Goal: Information Seeking & Learning: Learn about a topic

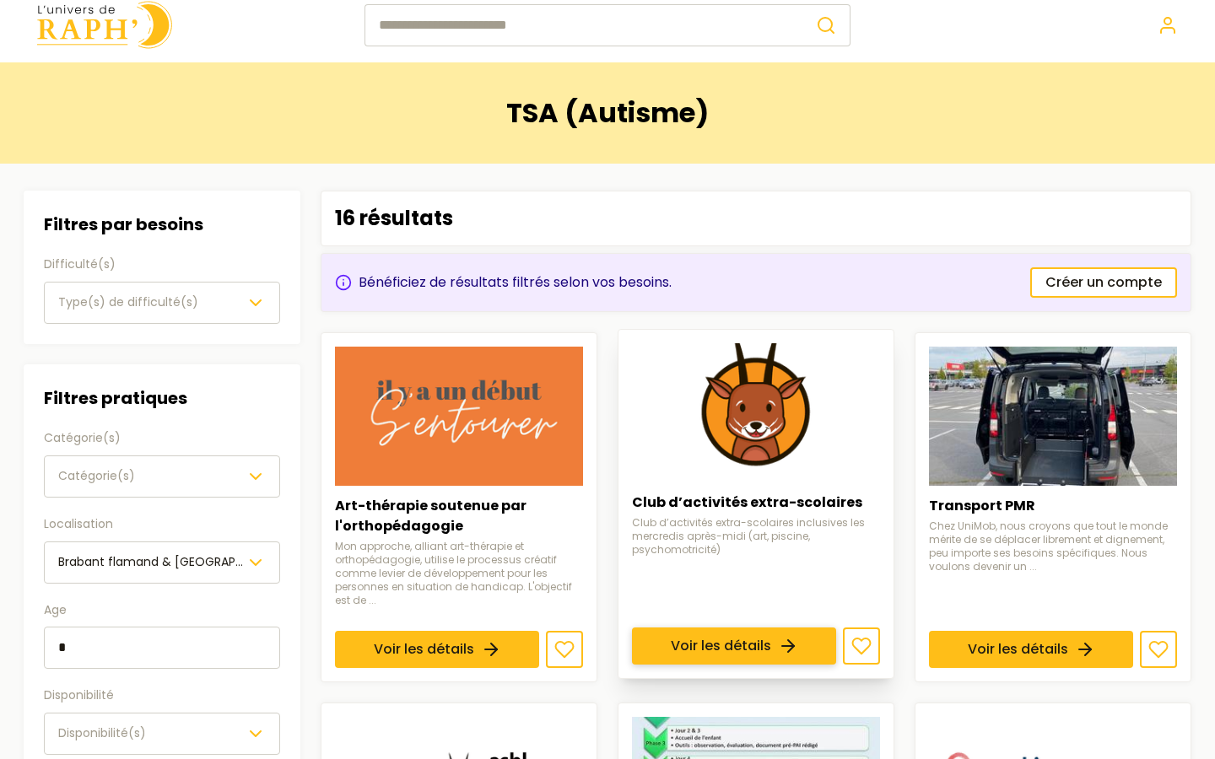
scroll to position [19, 0]
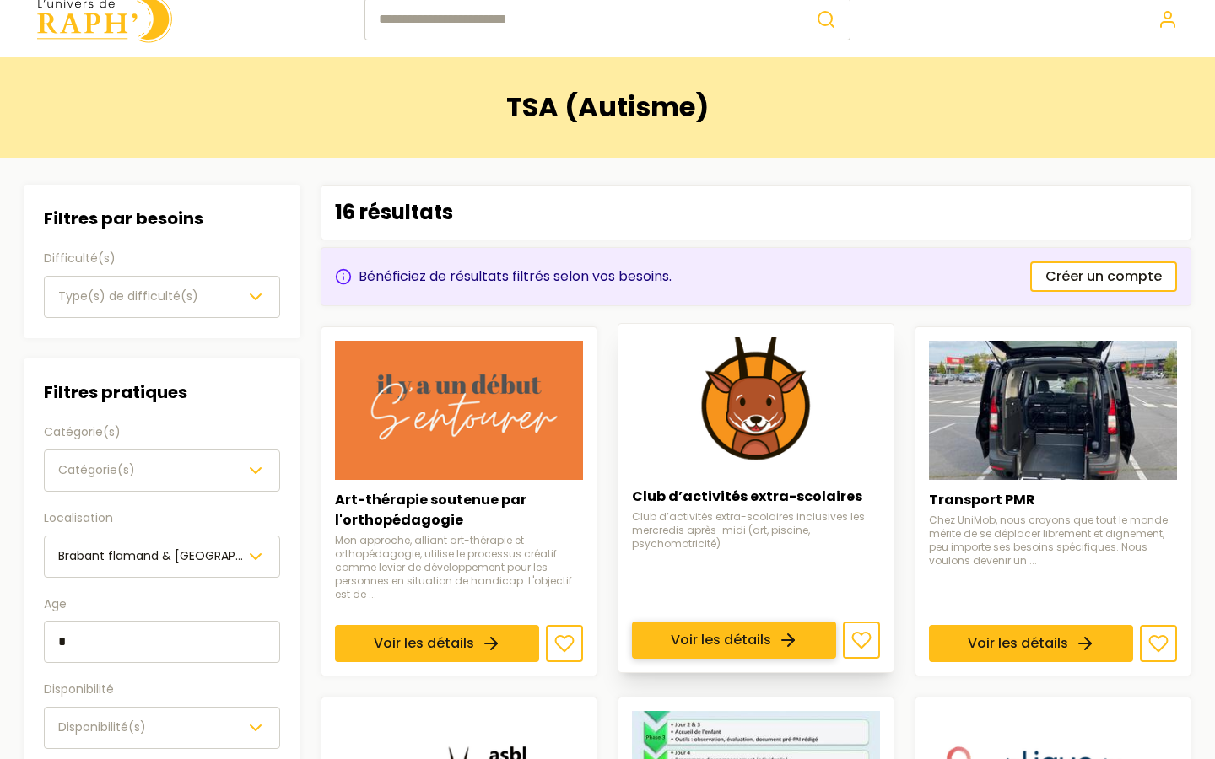
click at [665, 622] on link "Voir les détails" at bounding box center [734, 640] width 204 height 37
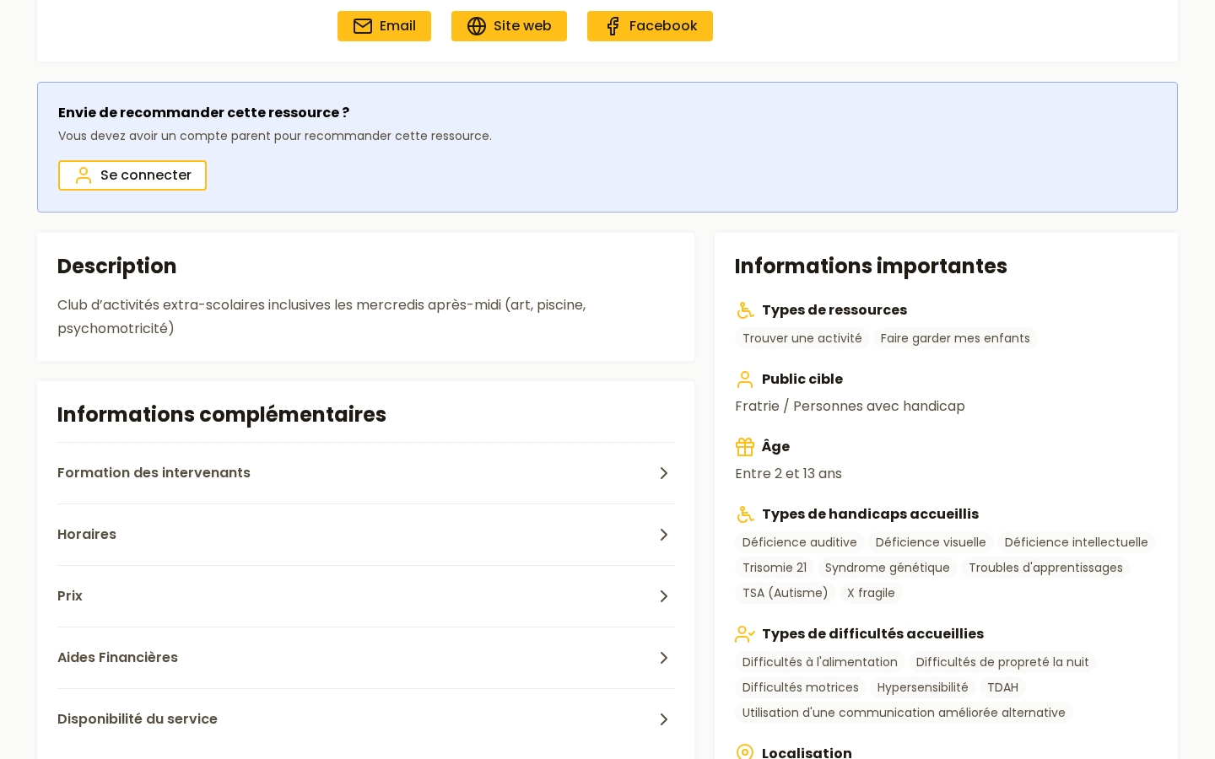
scroll to position [308, 0]
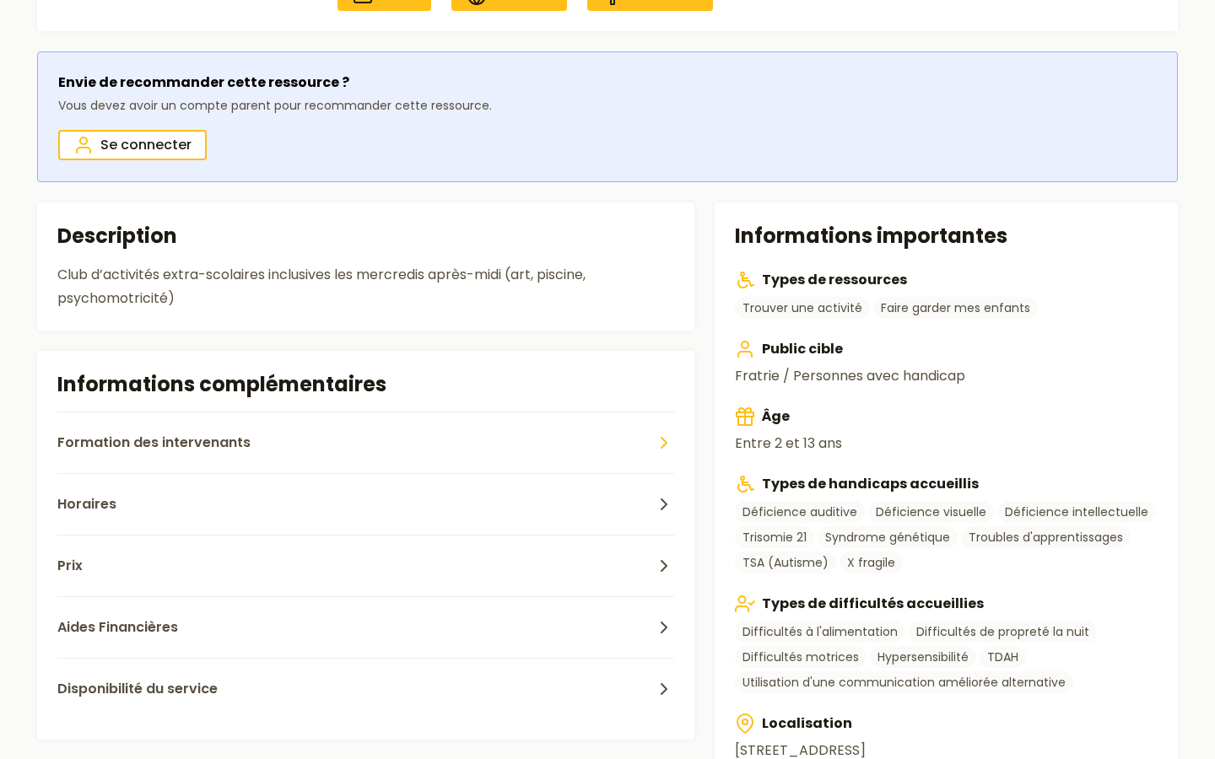
click at [380, 449] on button "Formation des intervenants" at bounding box center [365, 443] width 617 height 62
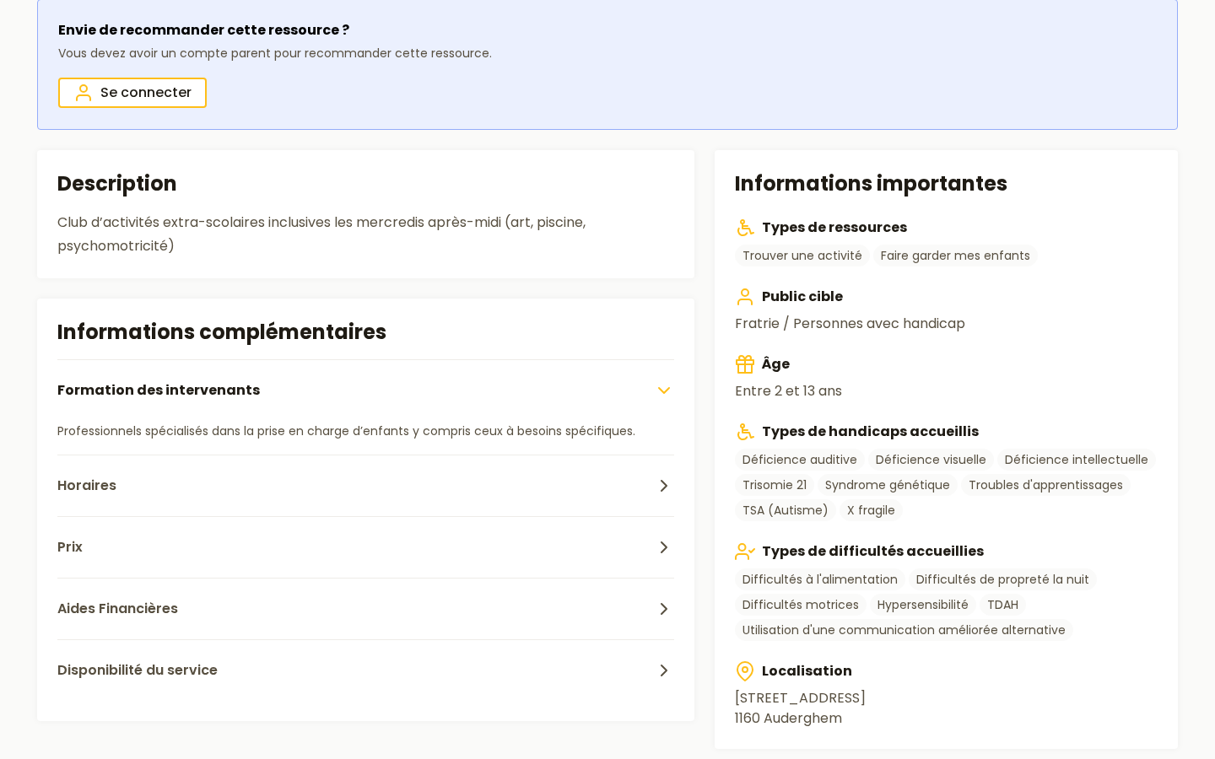
scroll to position [361, 0]
click at [386, 477] on button "Horaires" at bounding box center [365, 485] width 617 height 62
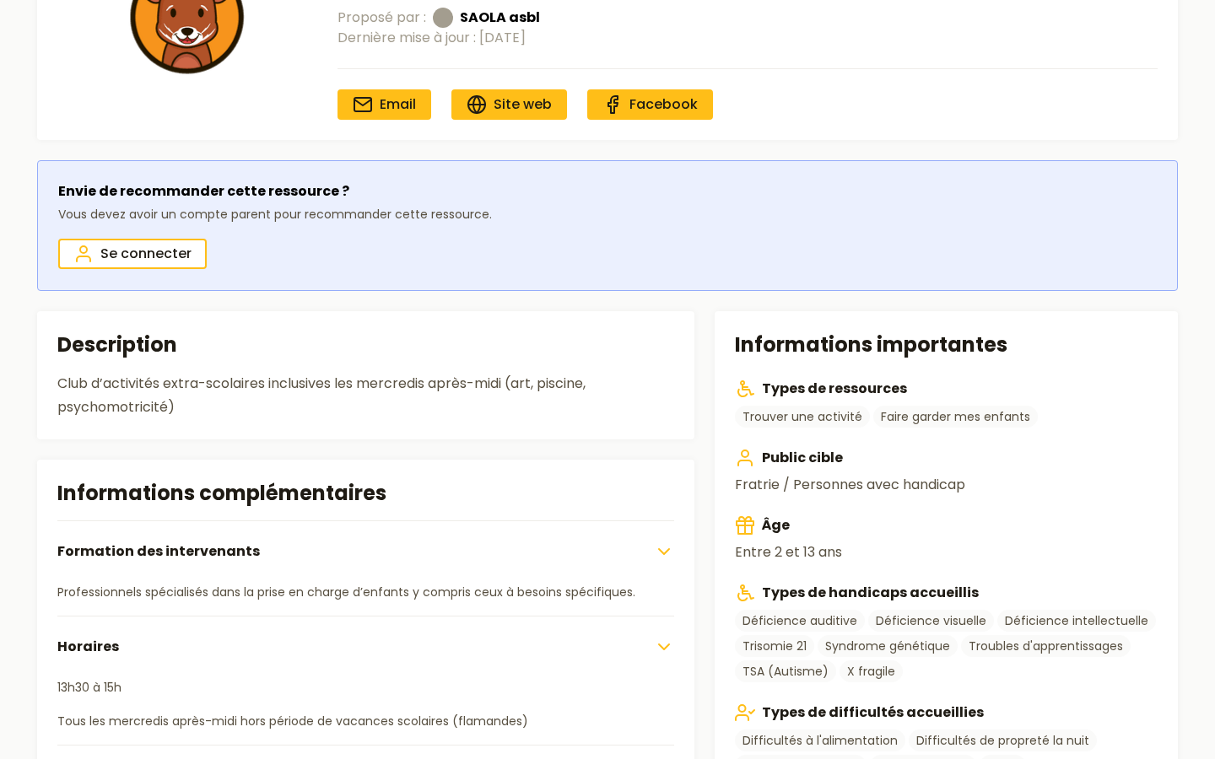
scroll to position [0, 0]
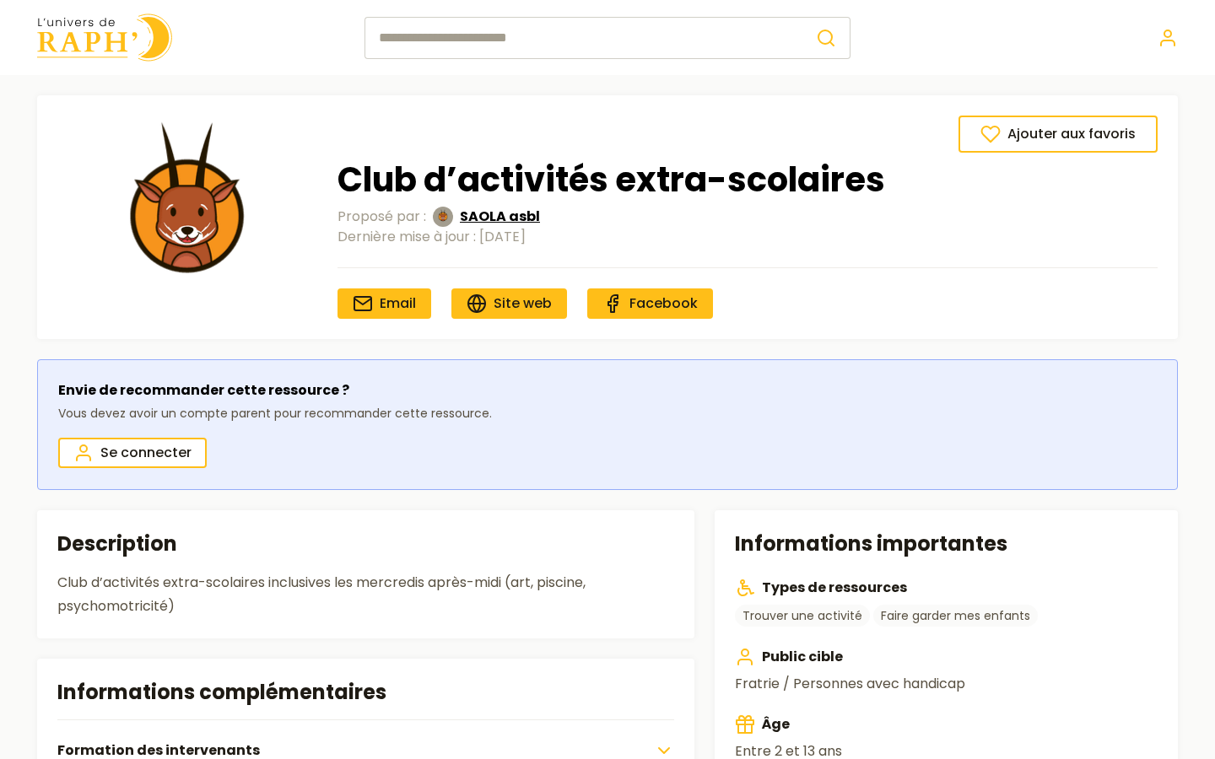
click at [486, 208] on span "SAOLA asbl" at bounding box center [500, 217] width 80 height 20
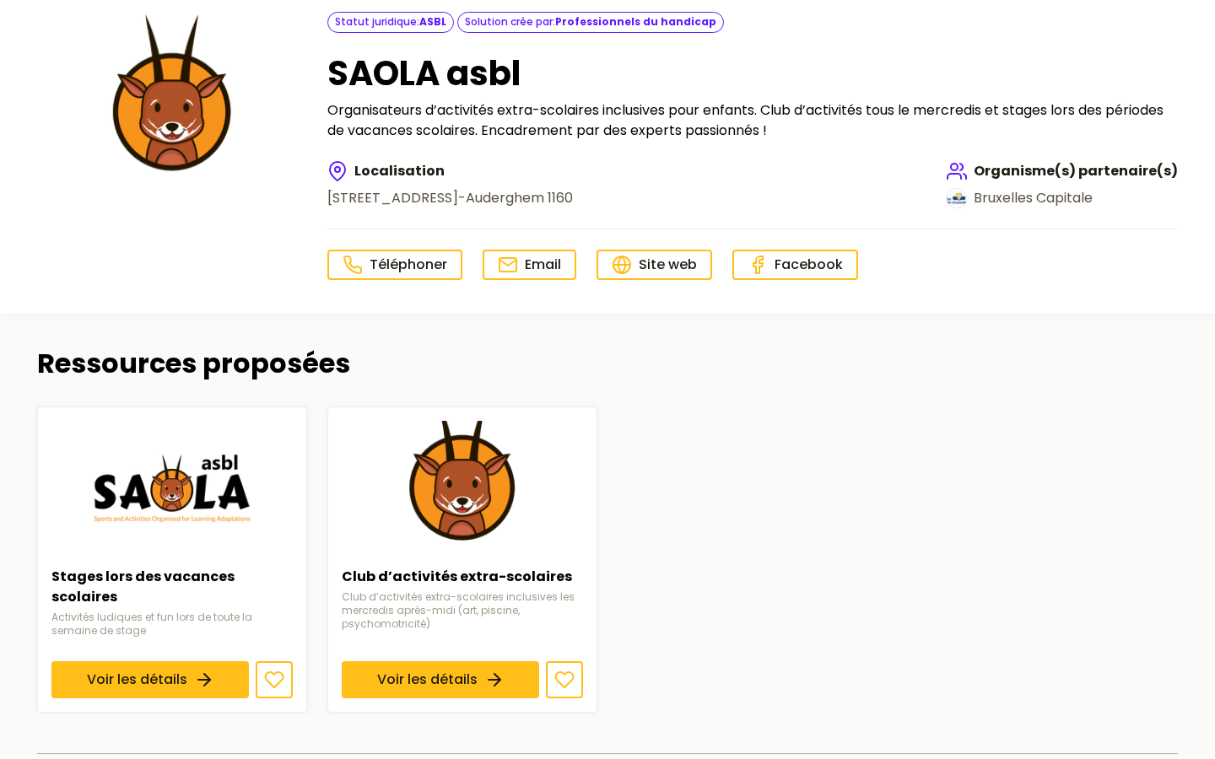
scroll to position [99, 0]
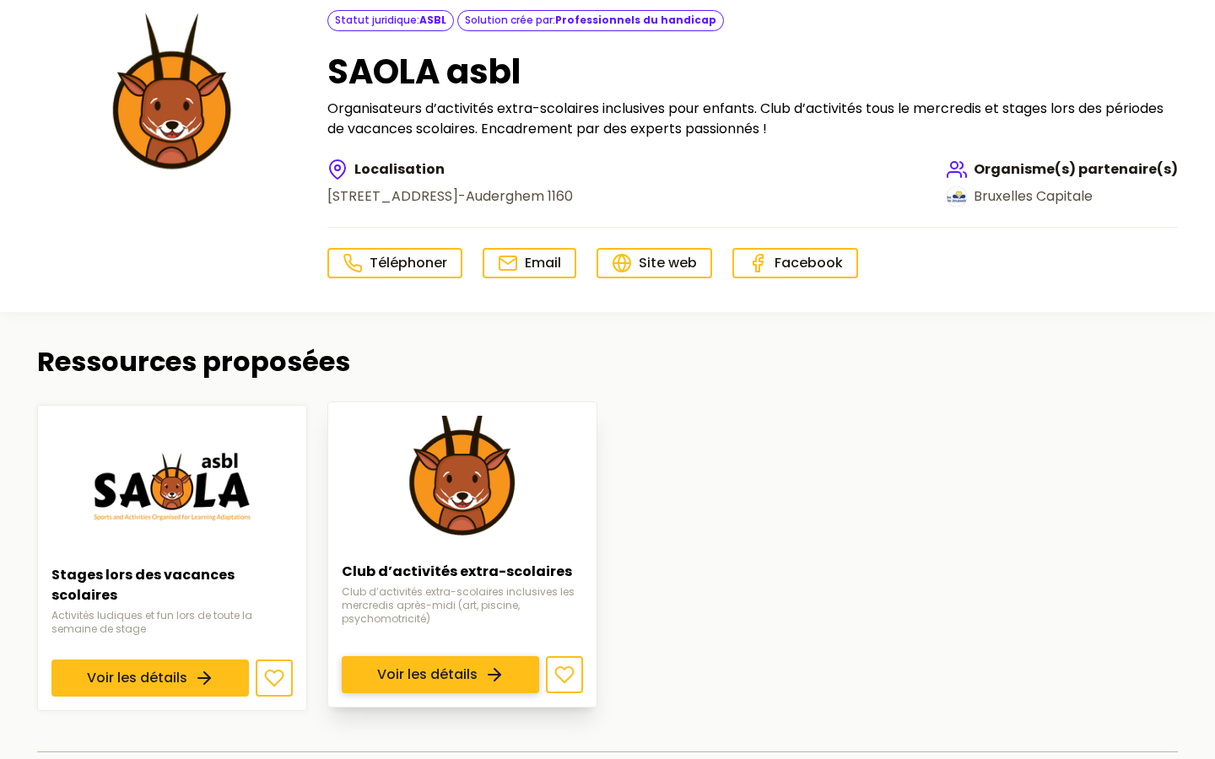
click at [388, 656] on link "Voir les détails" at bounding box center [440, 674] width 197 height 37
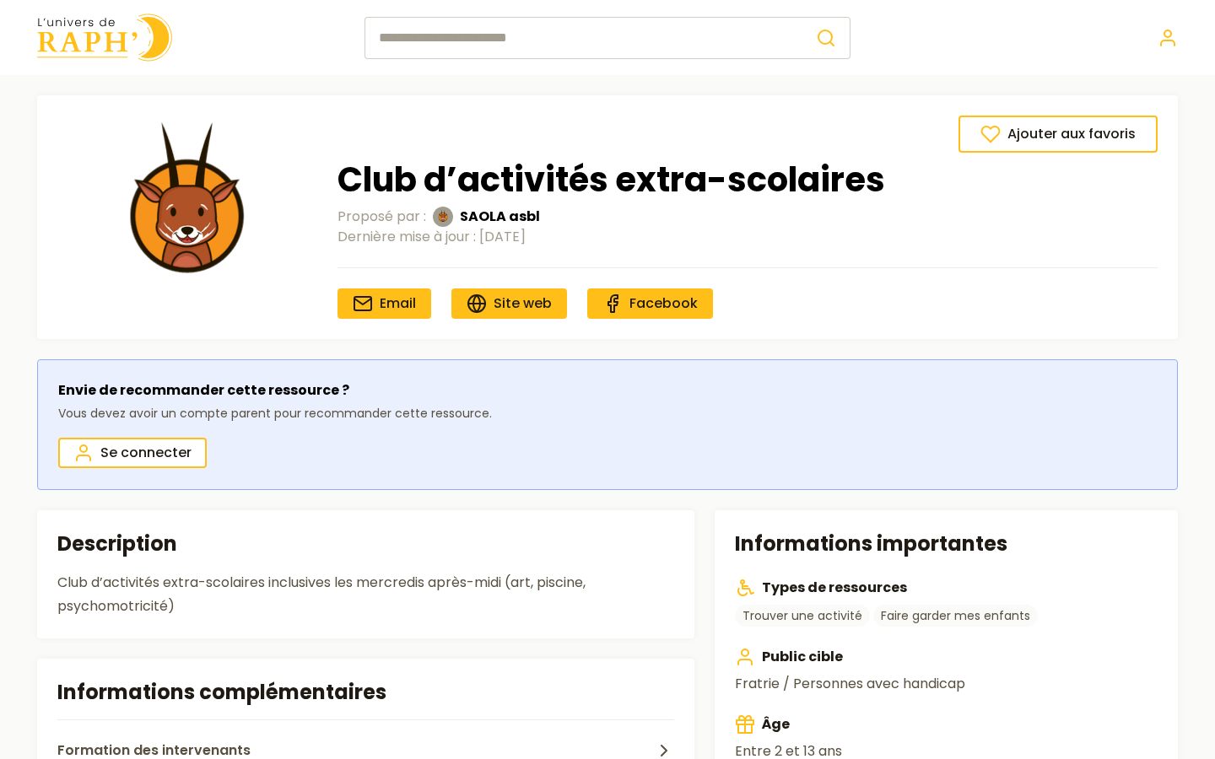
click at [391, 687] on h2 "Informations complémentaires" at bounding box center [365, 692] width 617 height 27
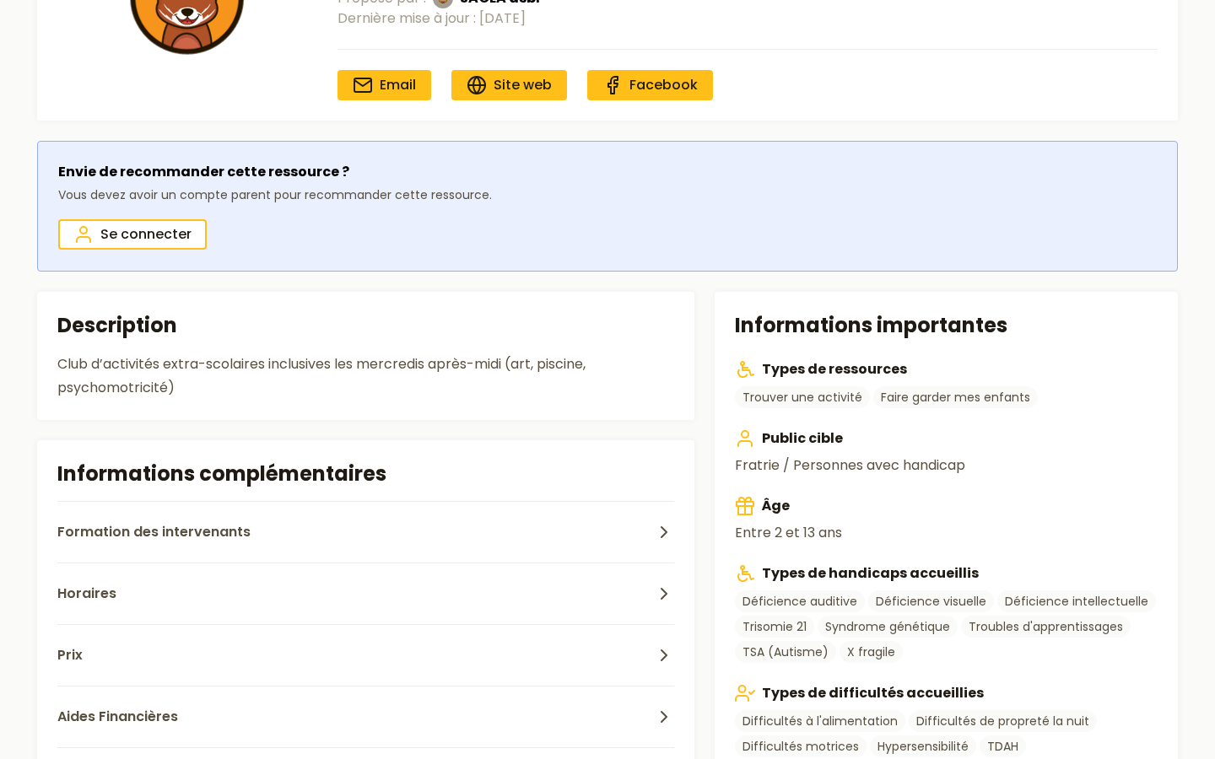
scroll to position [219, 0]
click at [301, 515] on button "Formation des intervenants" at bounding box center [365, 531] width 617 height 62
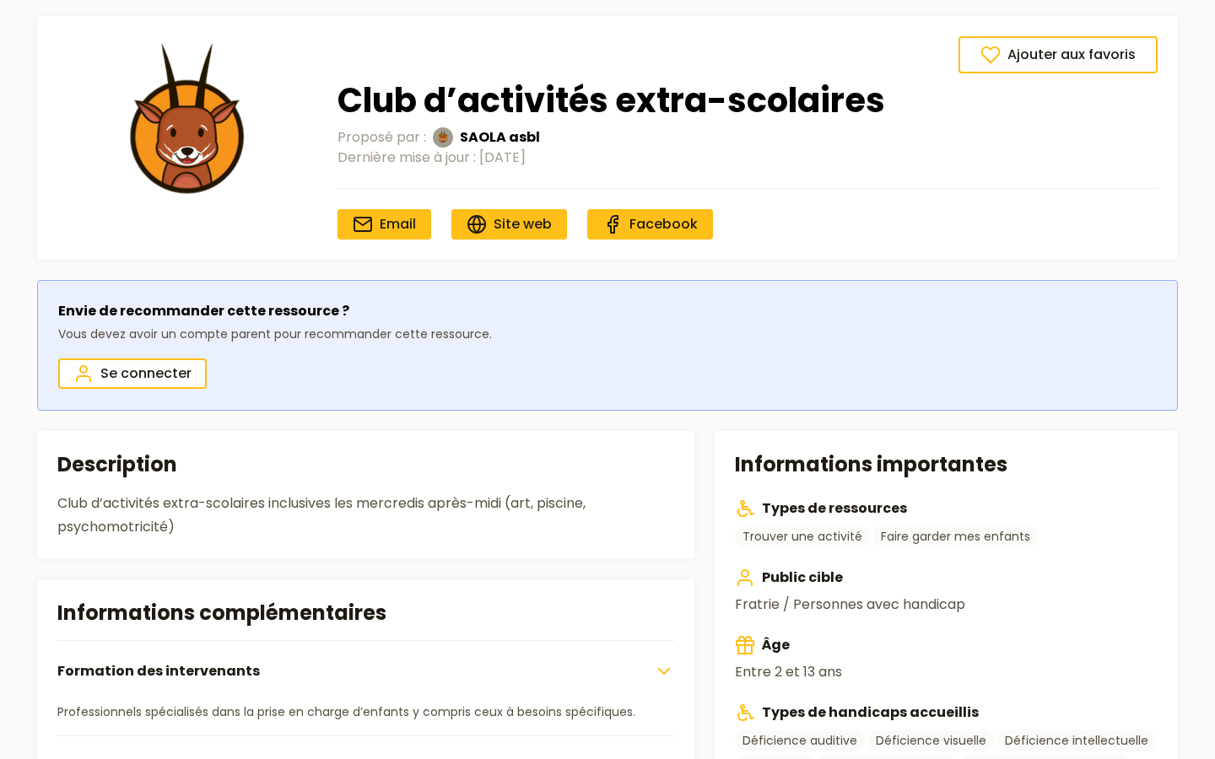
scroll to position [0, 0]
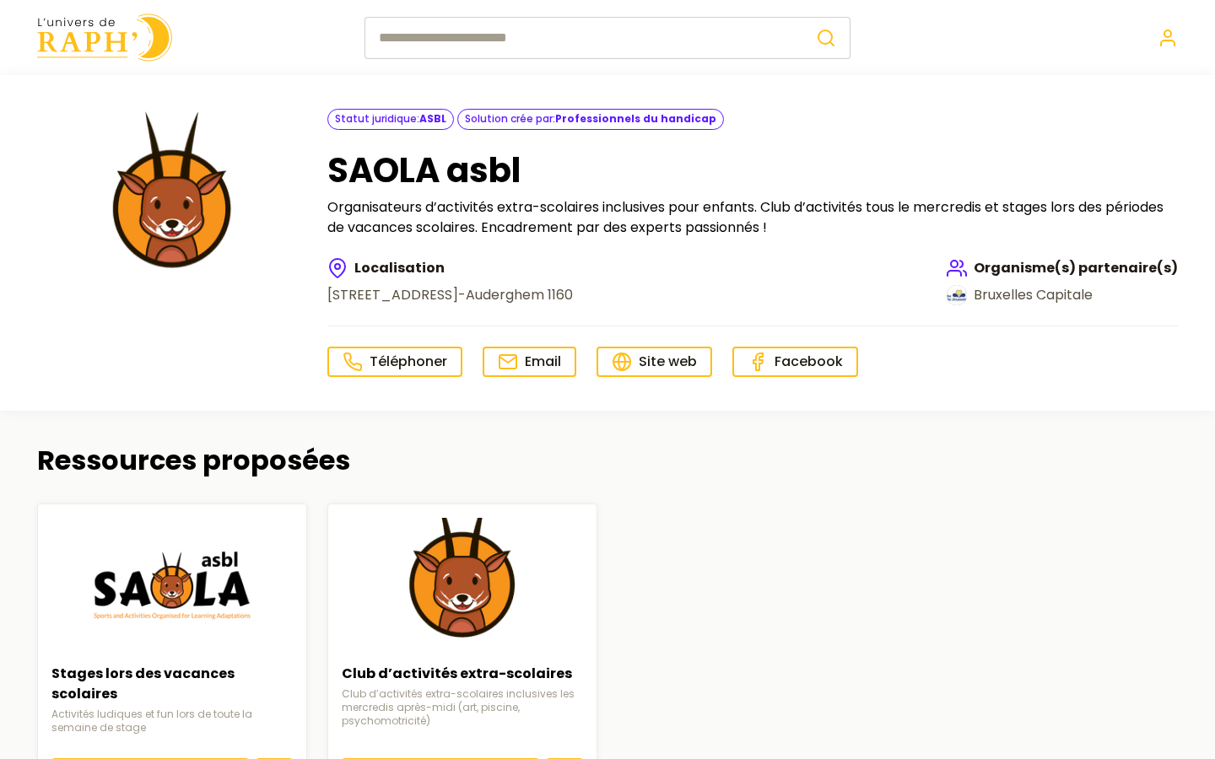
scroll to position [99, 0]
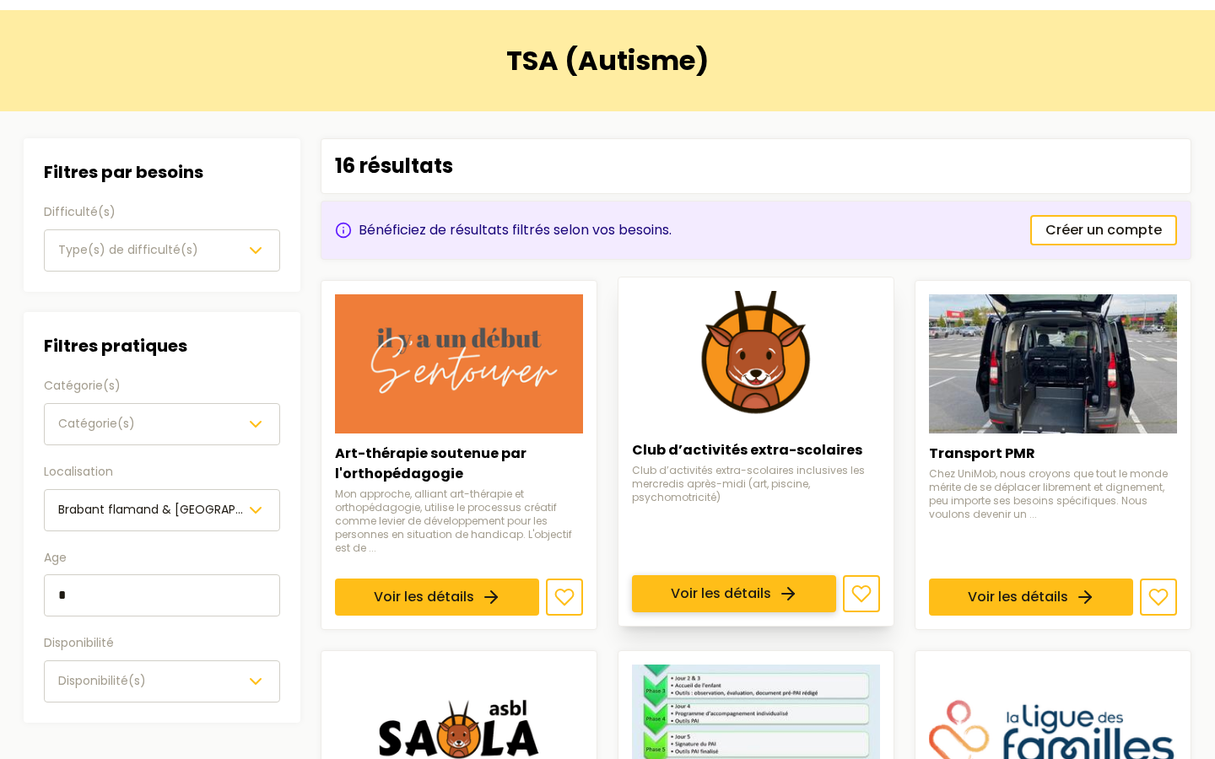
scroll to position [75, 0]
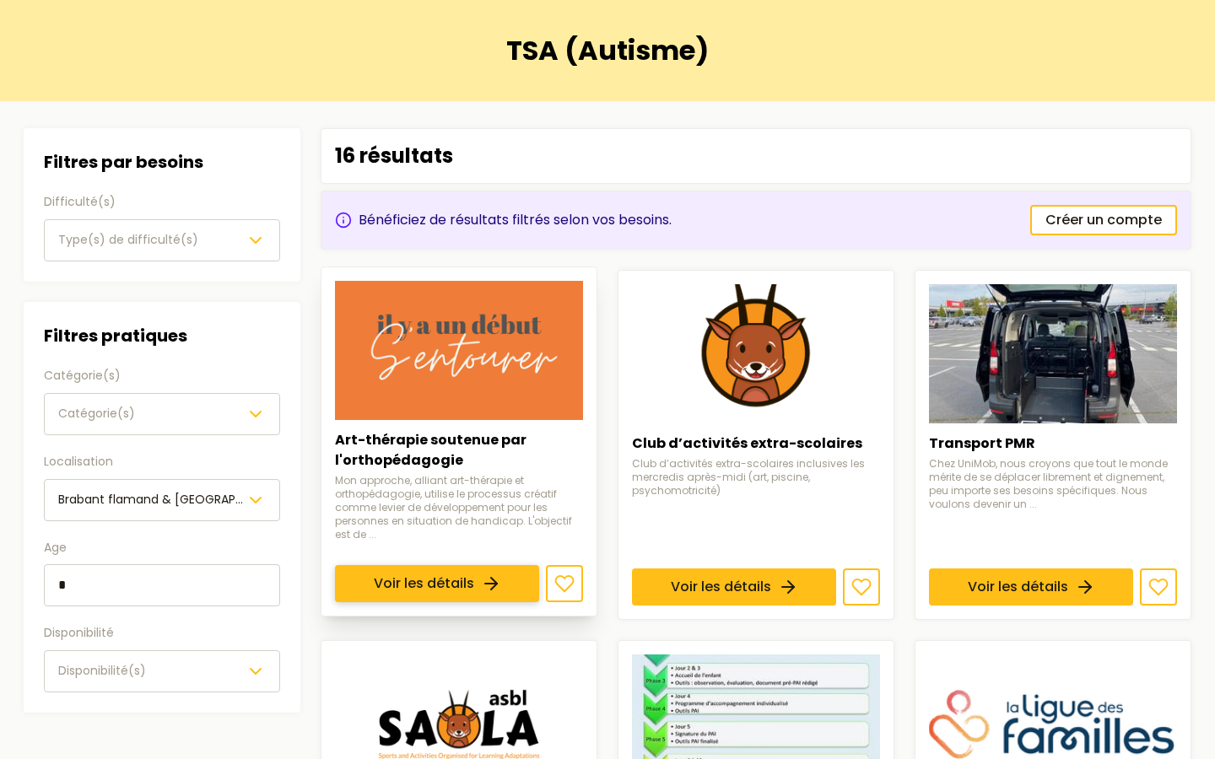
click at [440, 565] on link "Voir les détails" at bounding box center [437, 583] width 204 height 37
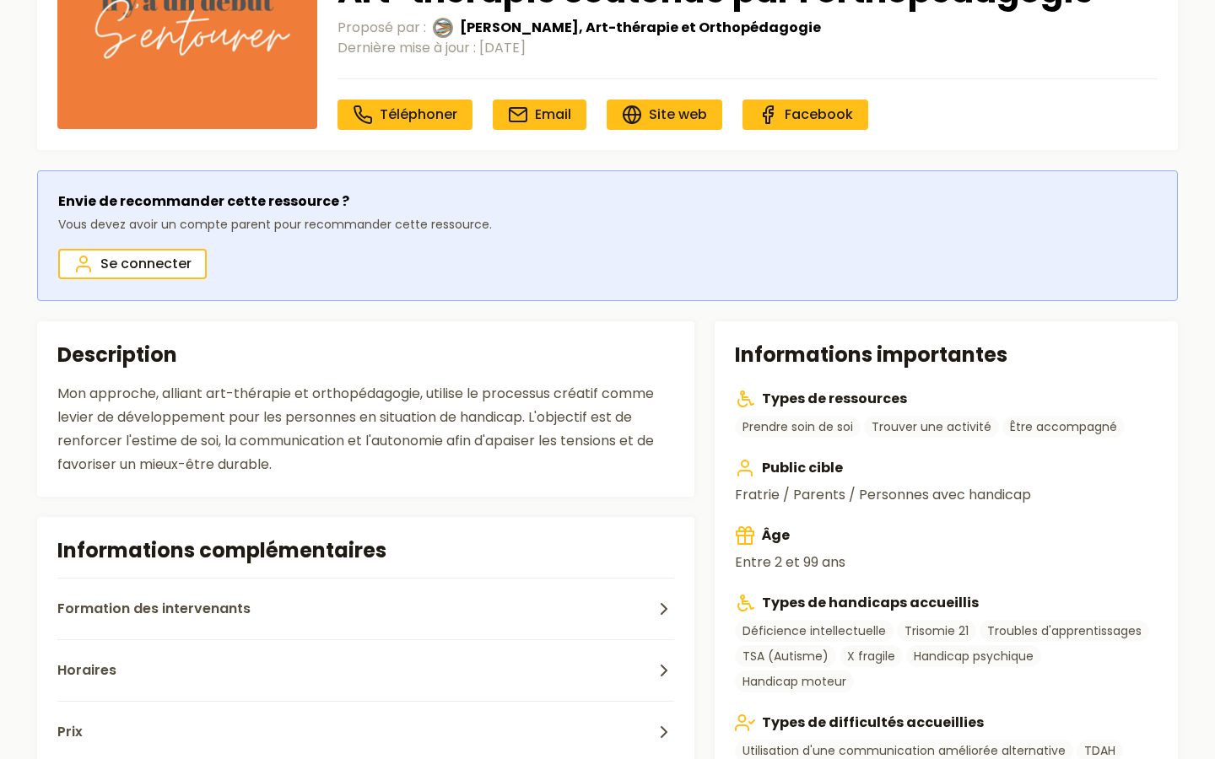
scroll to position [190, 0]
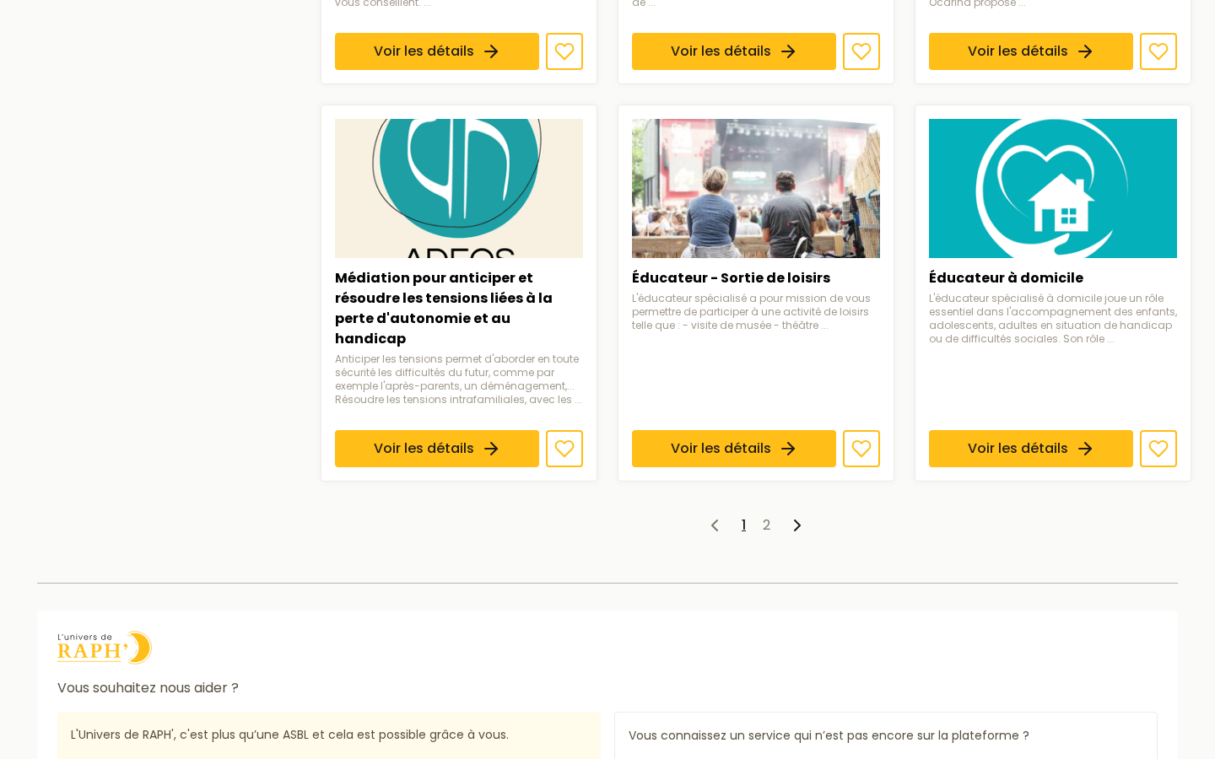
scroll to position [1308, 0]
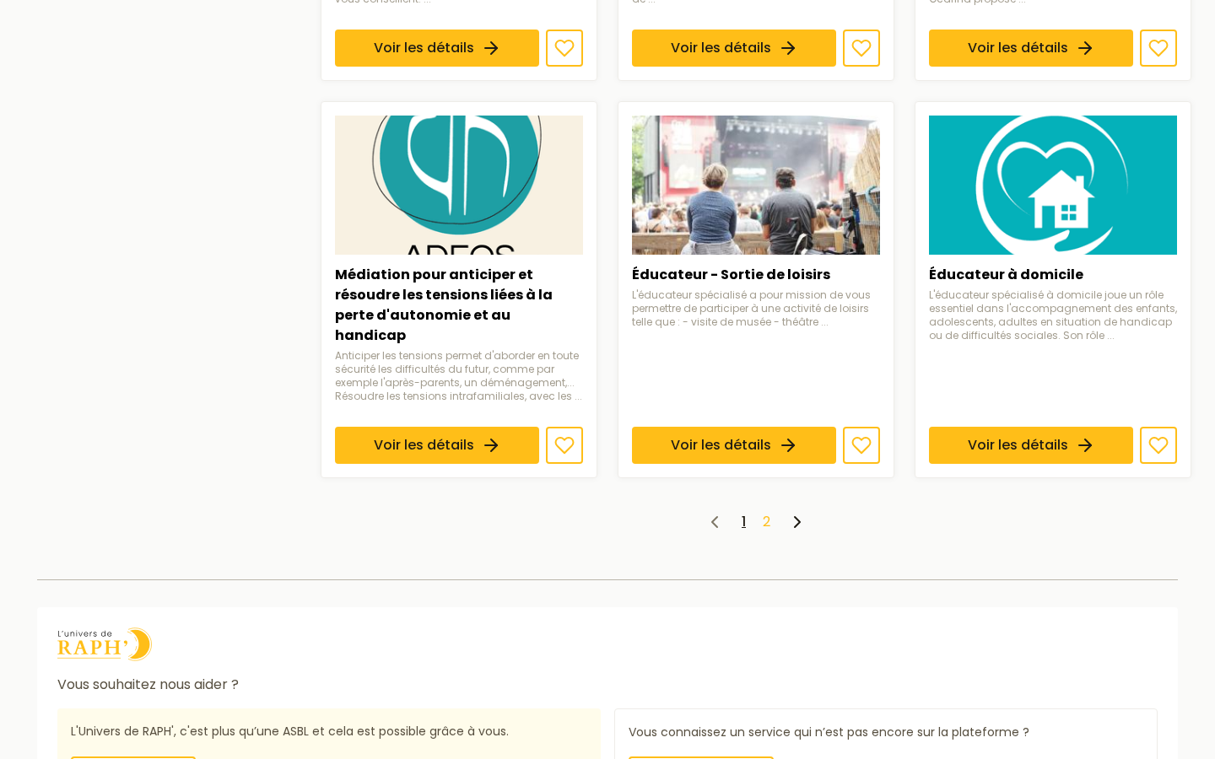
click at [765, 518] on link "2" at bounding box center [767, 521] width 8 height 19
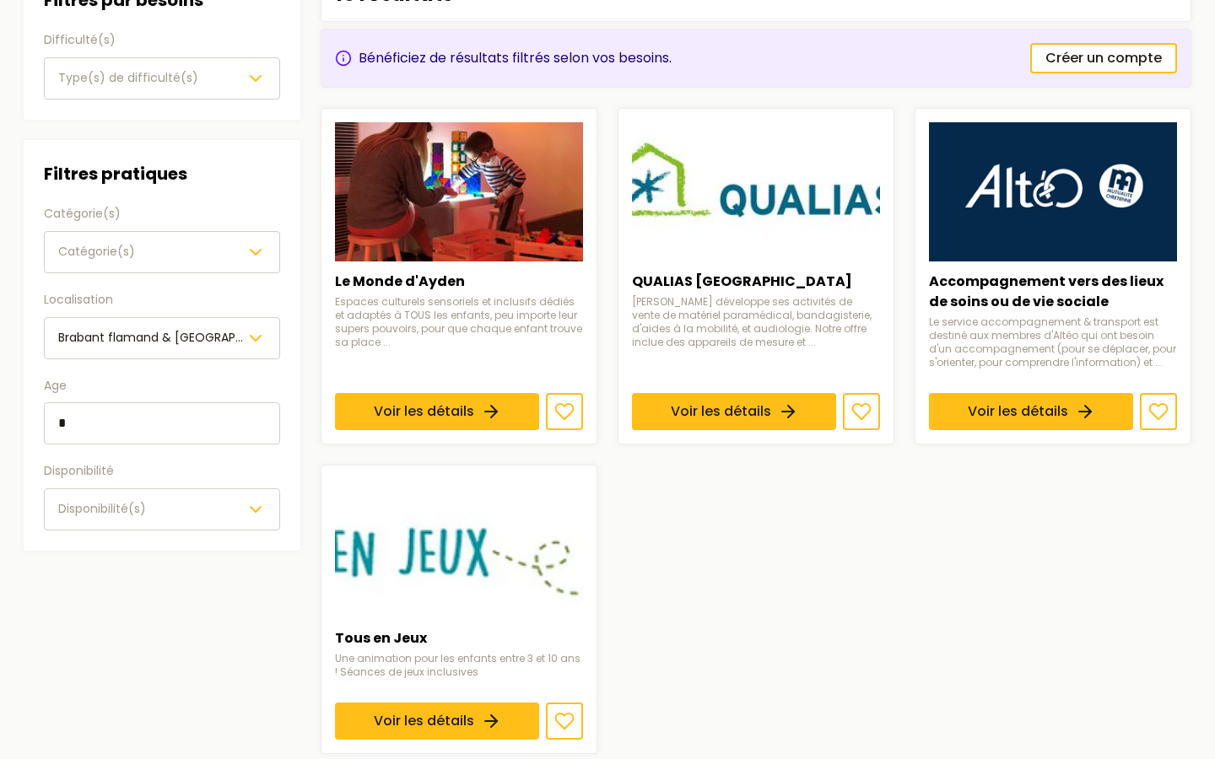
scroll to position [239, 0]
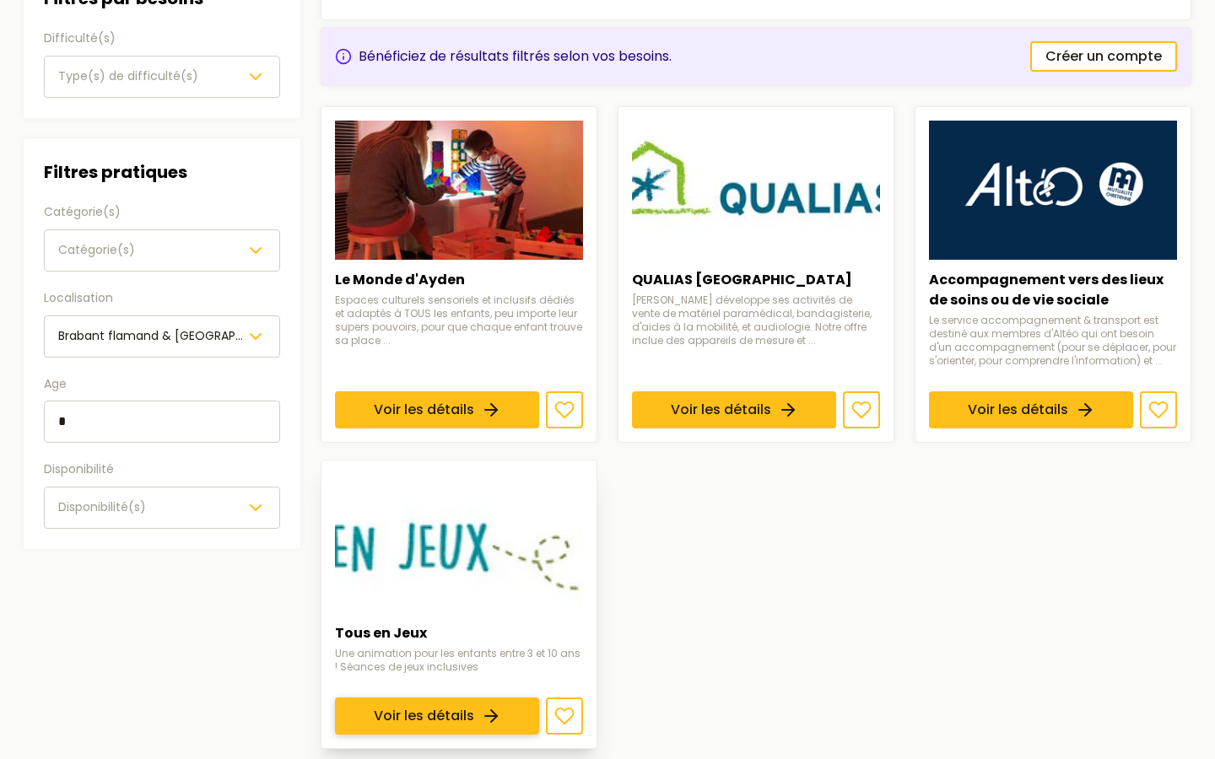
click at [437, 698] on link "Voir les détails" at bounding box center [437, 716] width 204 height 37
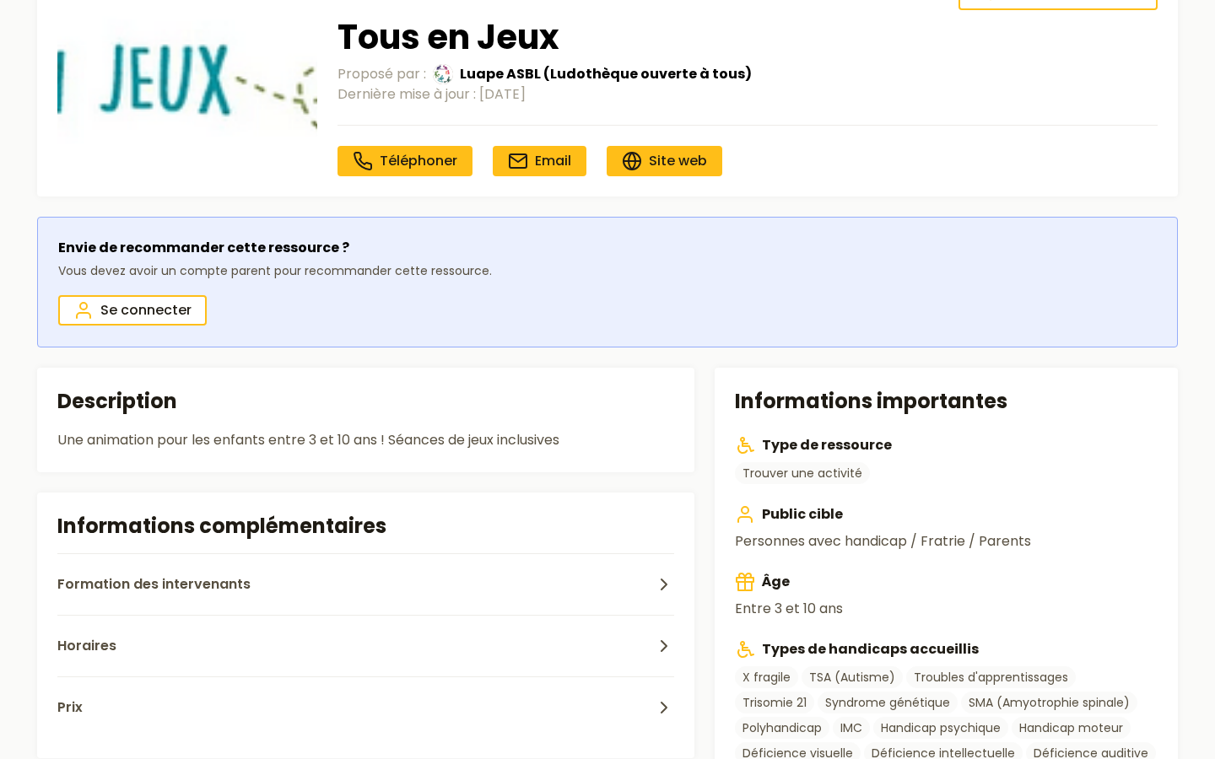
scroll to position [148, 0]
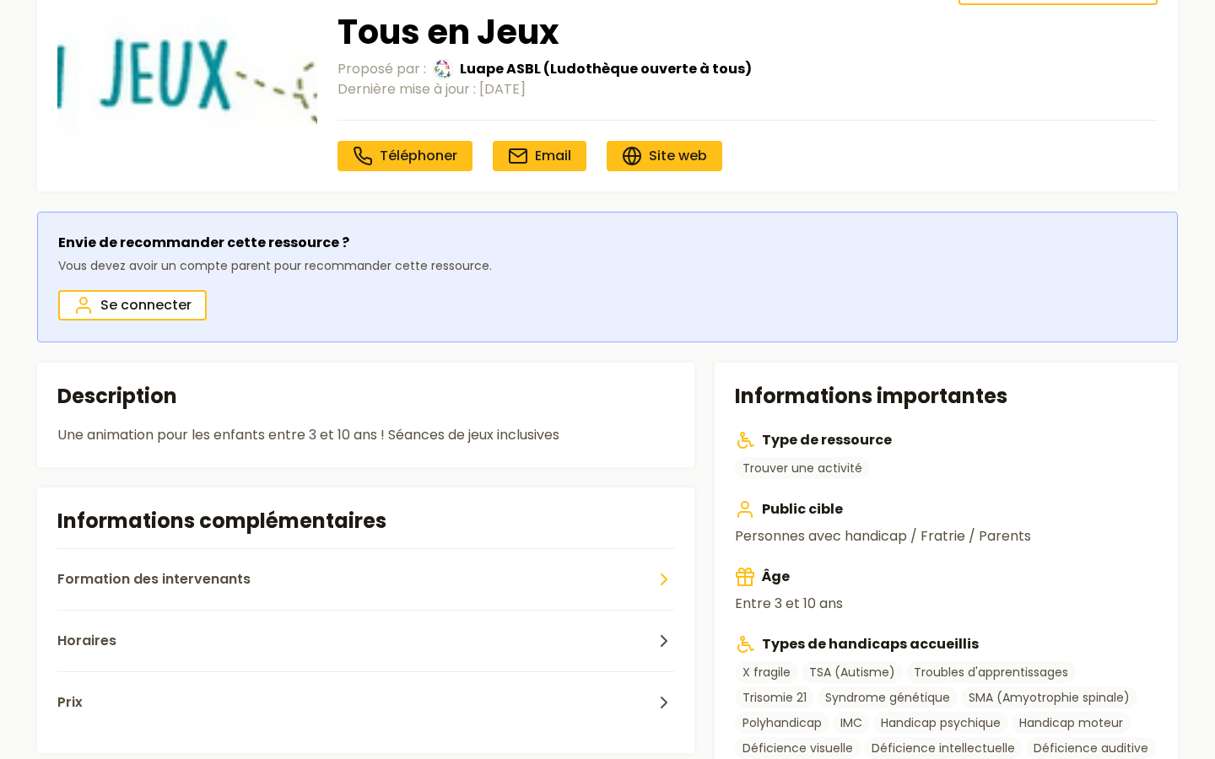
click at [335, 577] on button "Formation des intervenants" at bounding box center [365, 579] width 617 height 62
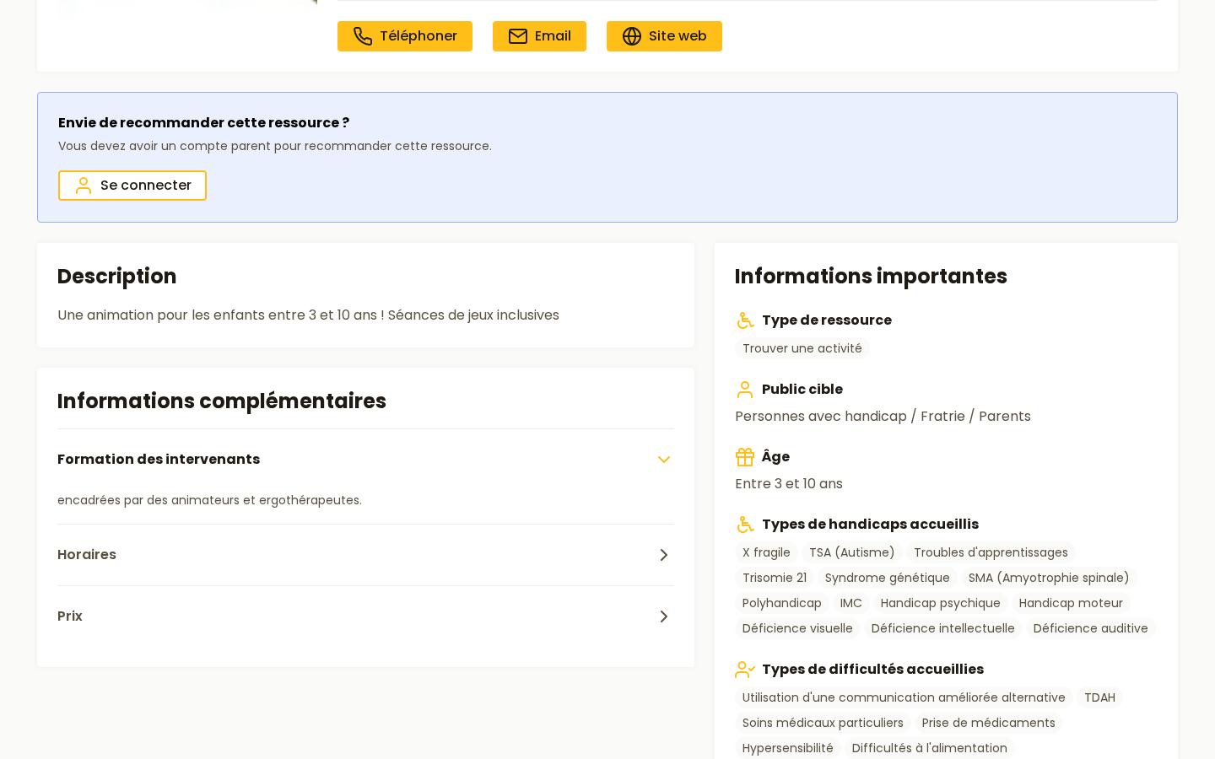
scroll to position [270, 0]
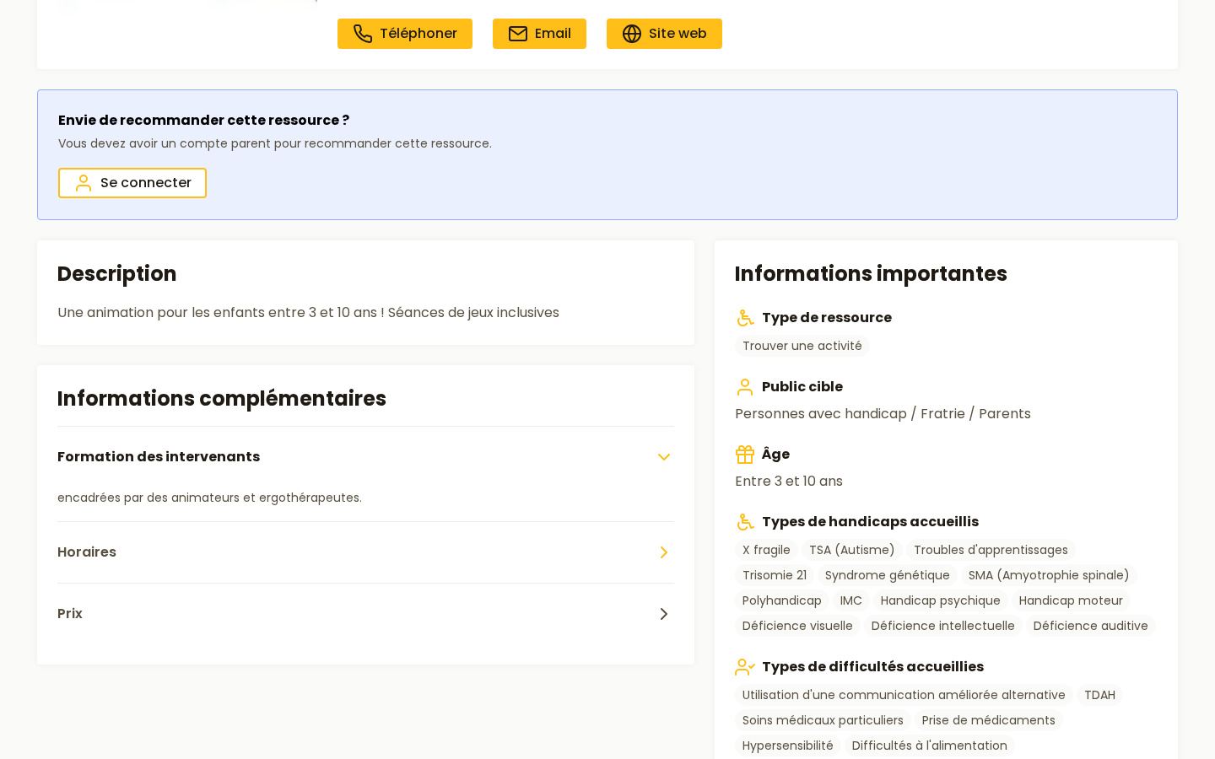
click at [301, 532] on button "Horaires" at bounding box center [365, 552] width 617 height 62
click at [273, 643] on button "Prix" at bounding box center [365, 648] width 617 height 62
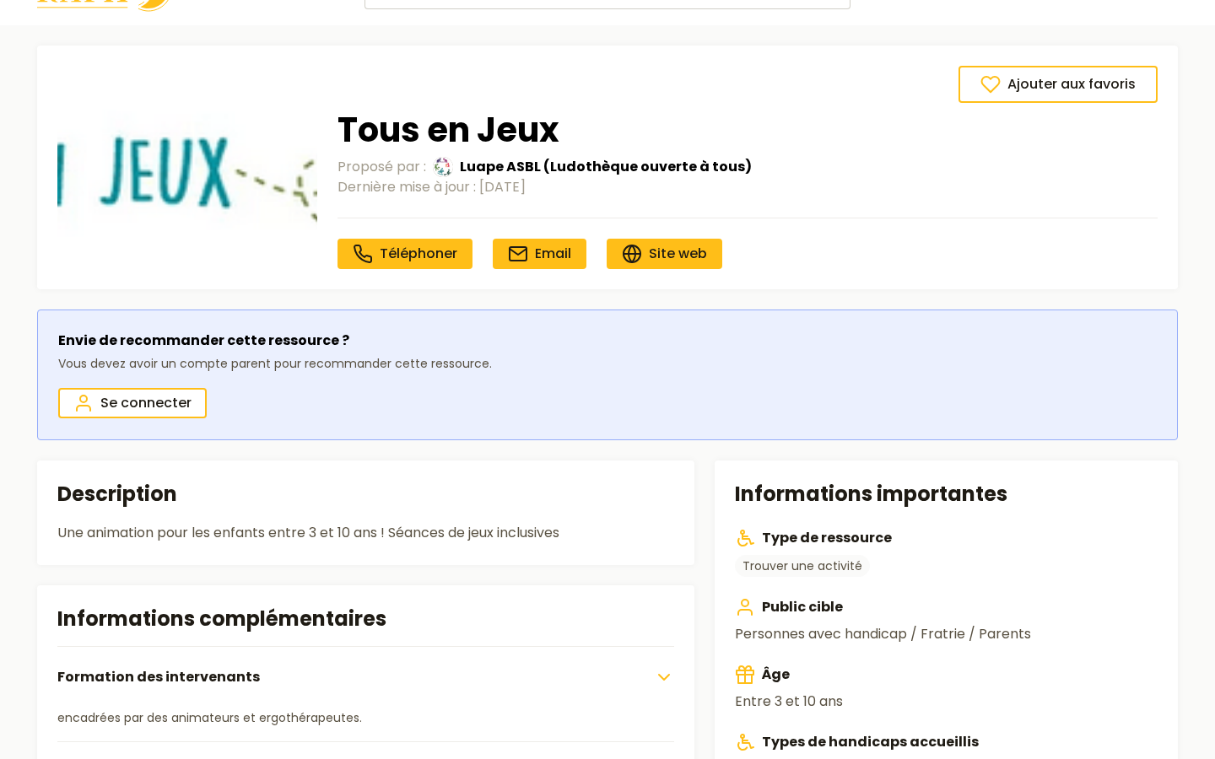
scroll to position [35, 0]
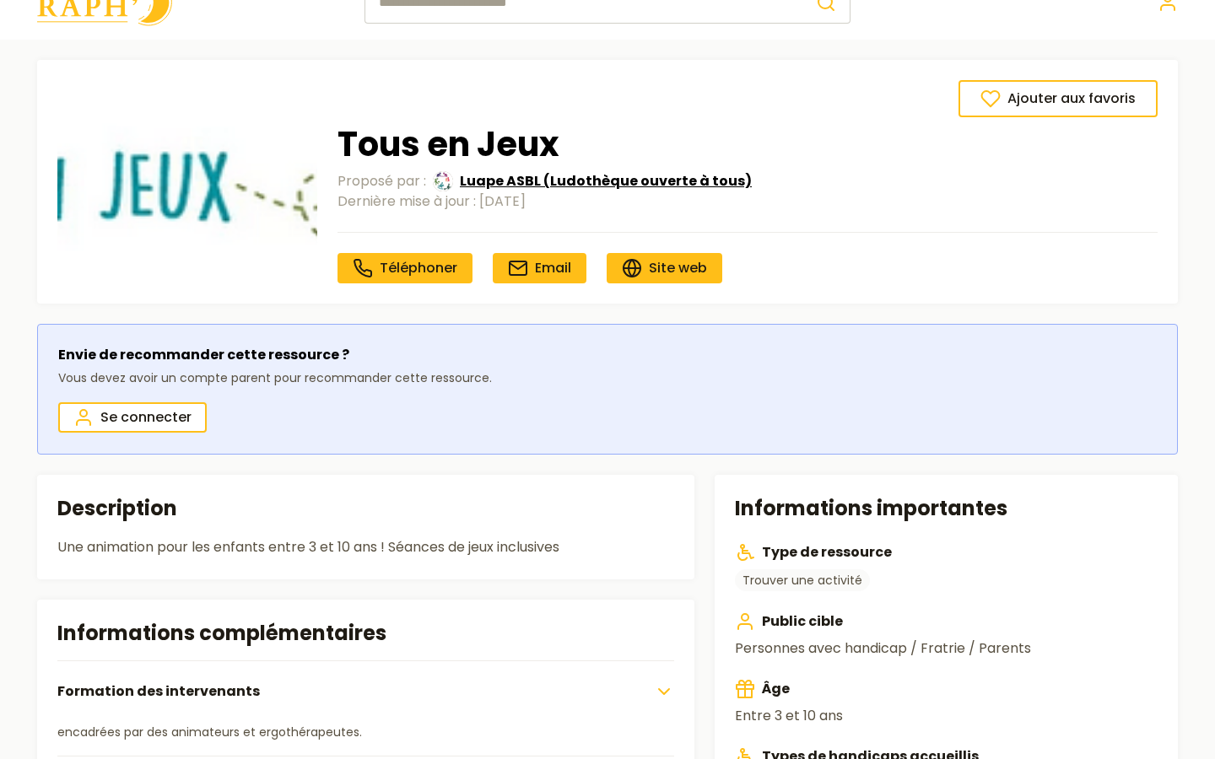
click at [506, 182] on span "Luape ASBL (Ludothèque ouverte à tous)" at bounding box center [606, 181] width 292 height 20
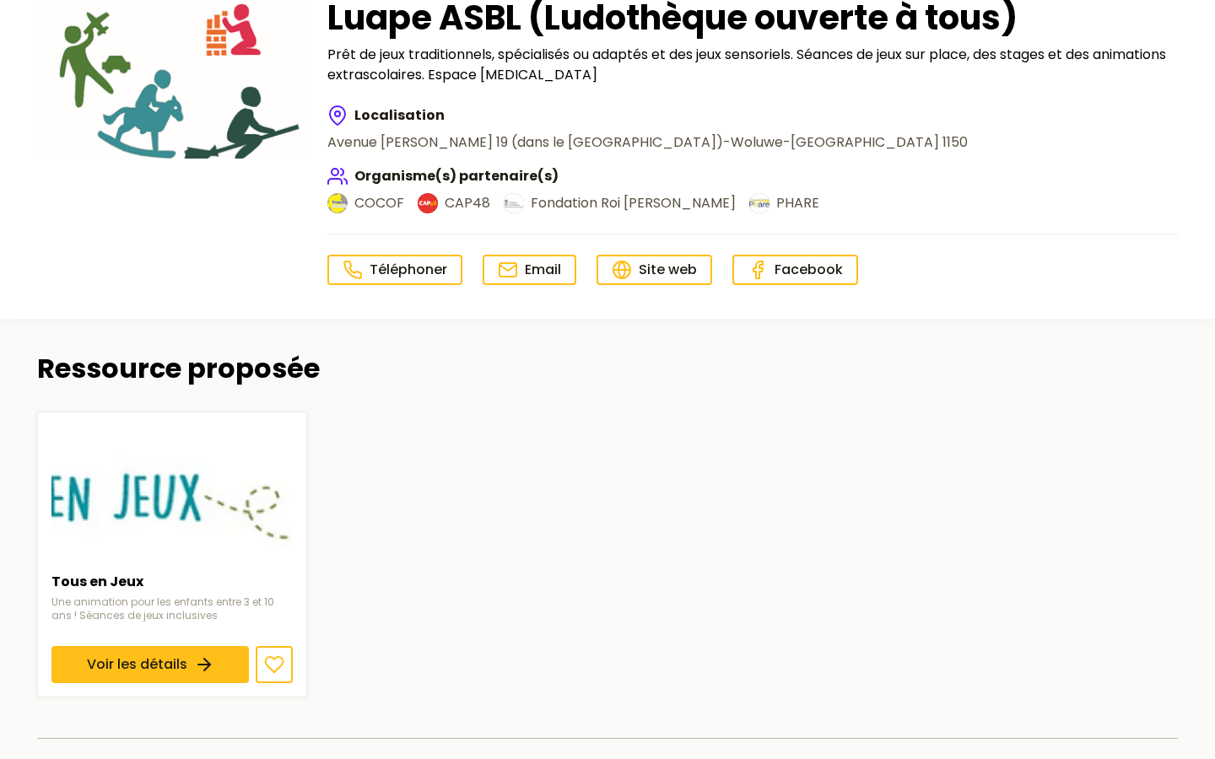
scroll to position [156, 0]
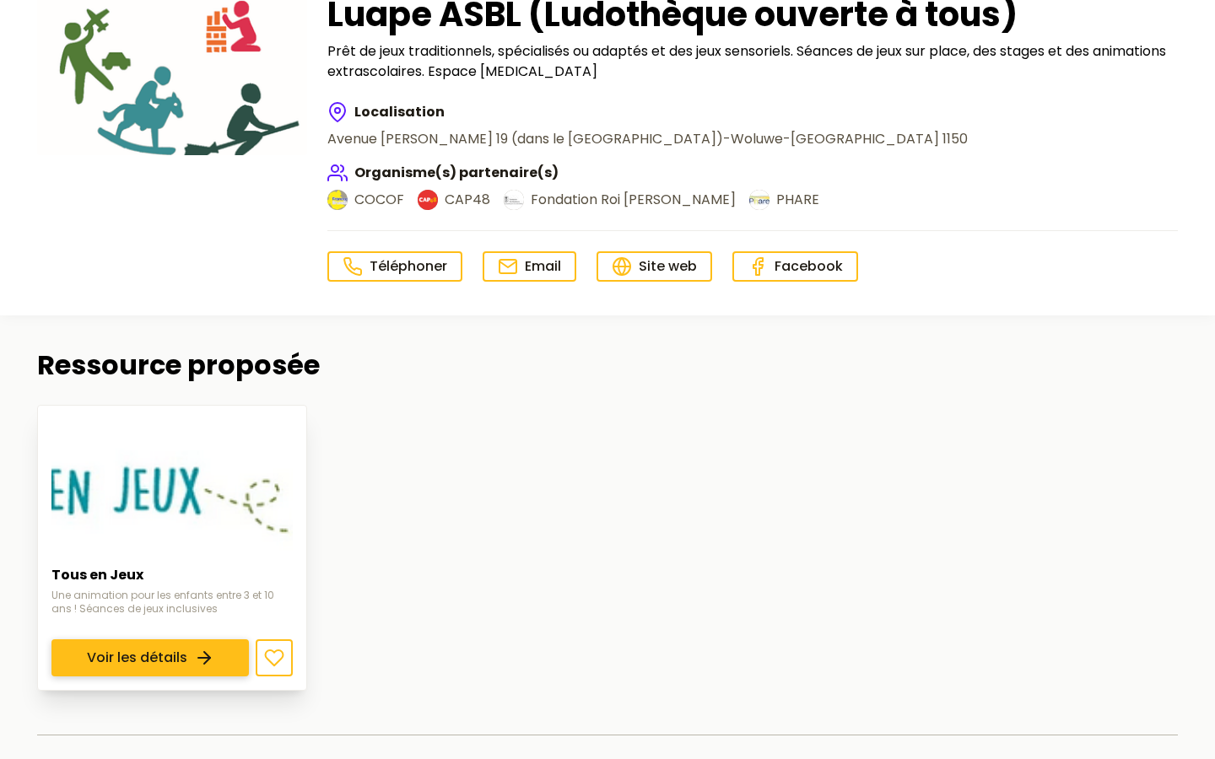
click at [158, 639] on link "Voir les détails" at bounding box center [149, 657] width 197 height 37
